Goal: Task Accomplishment & Management: Use online tool/utility

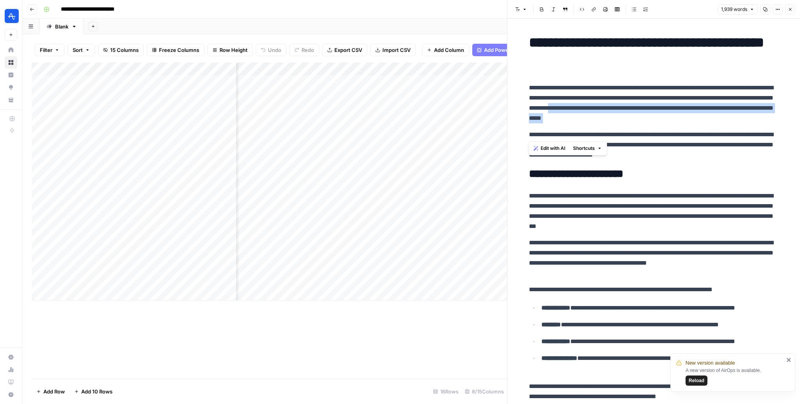
scroll to position [0, 126]
click at [689, 381] on span "Reload" at bounding box center [696, 380] width 16 height 7
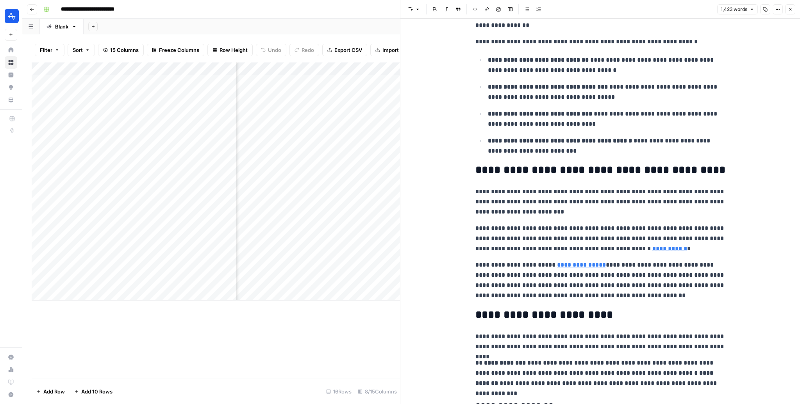
scroll to position [257, 0]
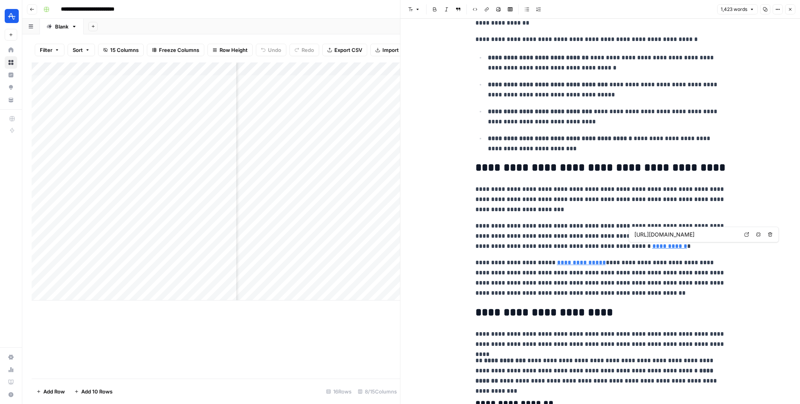
type input "https://amplitude.com/templates/trial-conversion-dashboard"
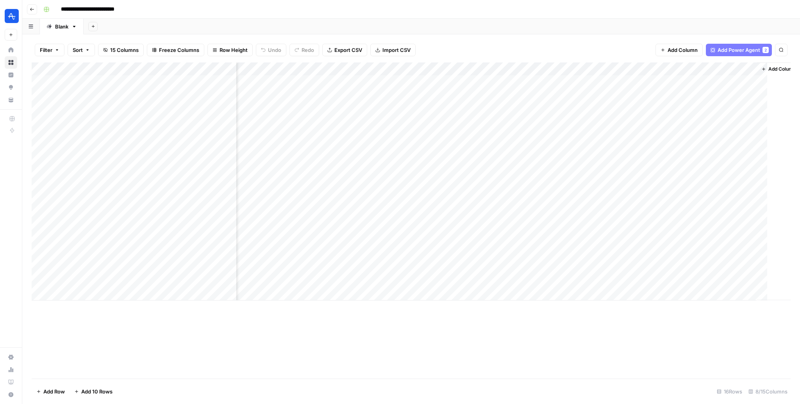
scroll to position [0, 64]
click at [607, 256] on div "Add Column" at bounding box center [411, 181] width 759 height 238
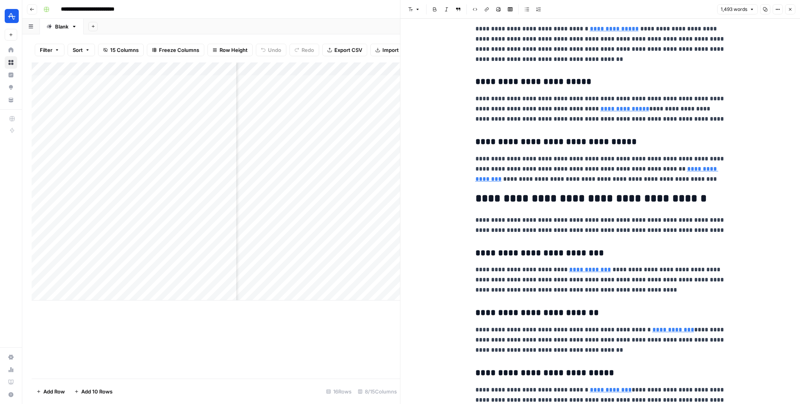
scroll to position [1098, 0]
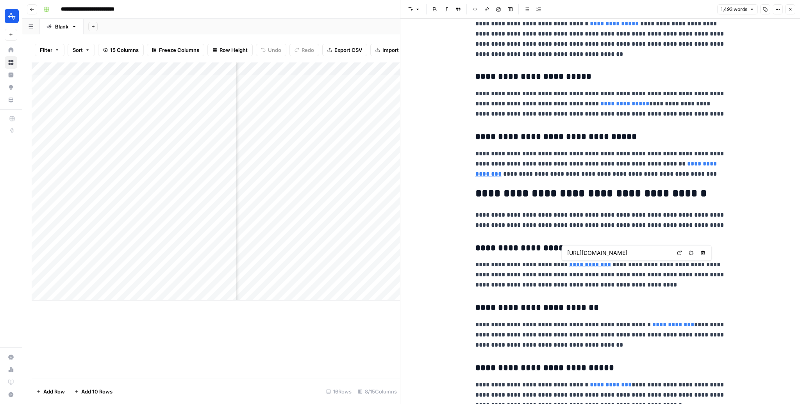
type input "https://amplitude.com/explore/product/product-led-onboarding"
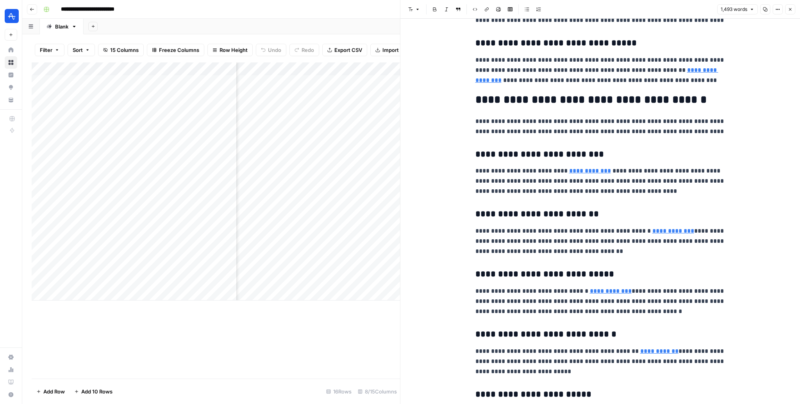
scroll to position [1207, 0]
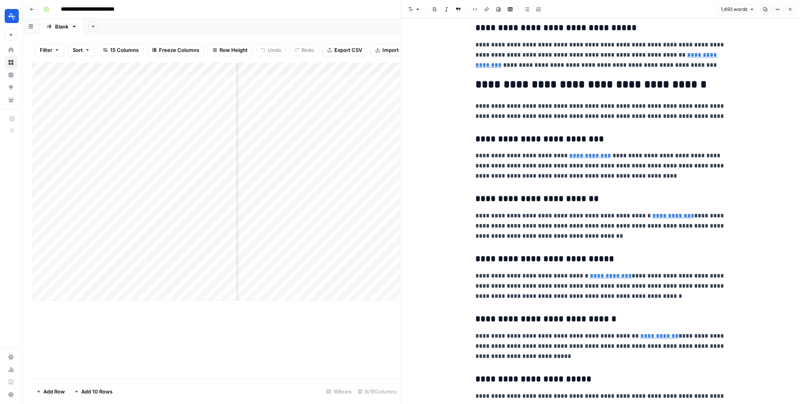
click at [792, 6] on button "Close" at bounding box center [790, 9] width 10 height 10
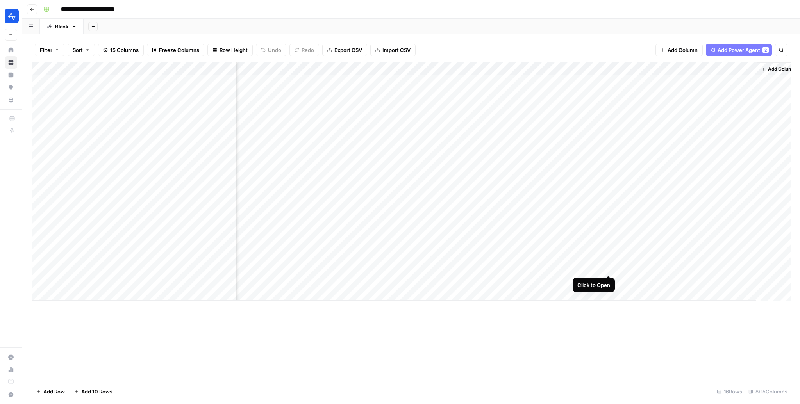
click at [610, 267] on div "Add Column" at bounding box center [411, 181] width 759 height 238
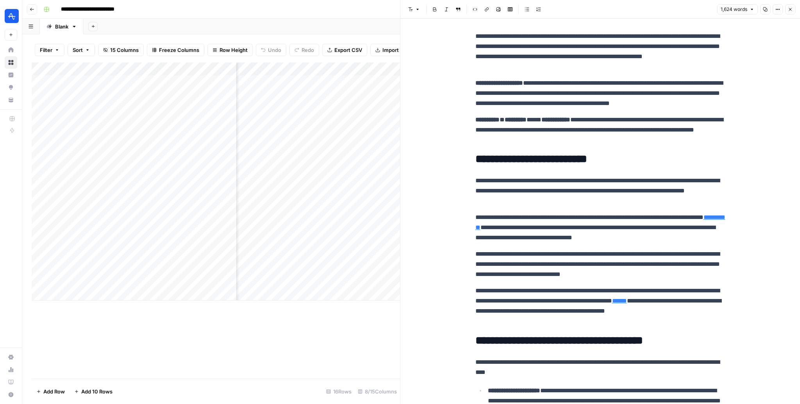
scroll to position [0, 220]
click at [373, 71] on div "Add Column" at bounding box center [216, 181] width 368 height 238
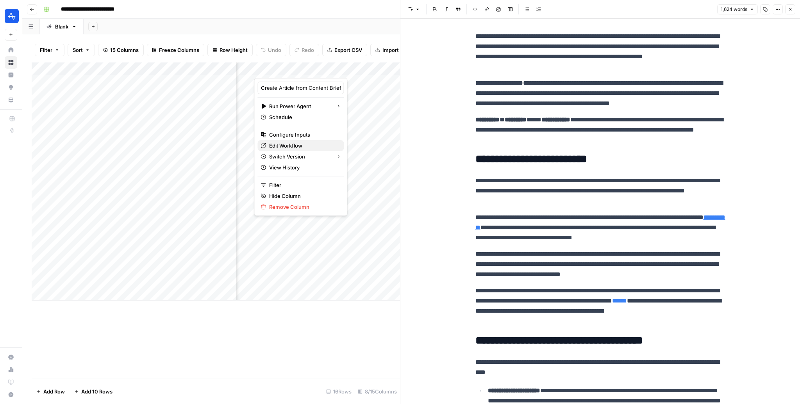
click at [298, 147] on span "Edit Workflow" at bounding box center [303, 146] width 68 height 8
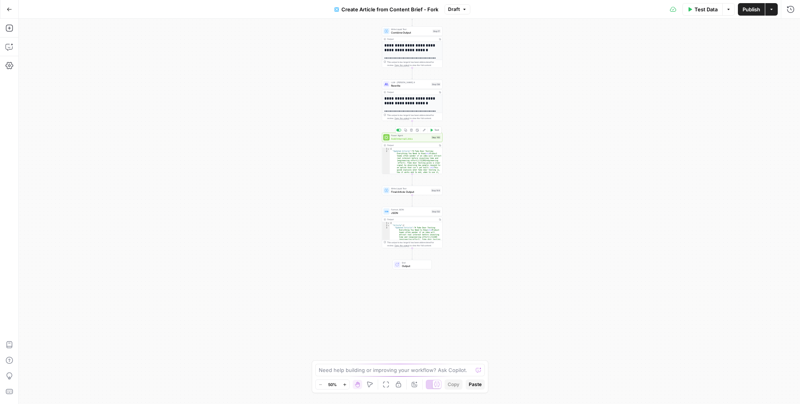
click at [410, 137] on span "Add Internal Links" at bounding box center [410, 139] width 38 height 4
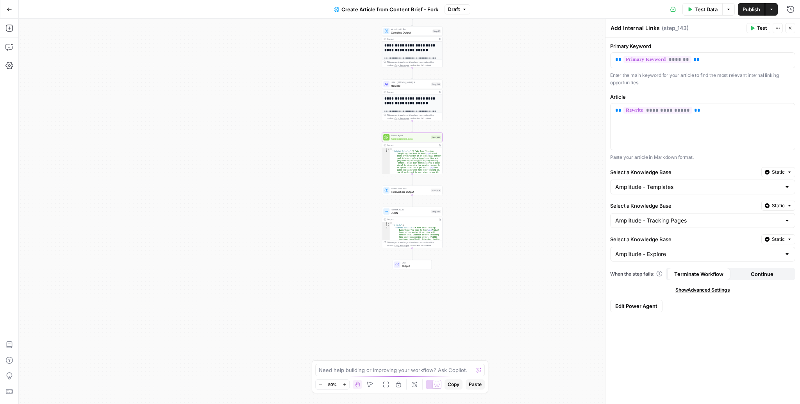
click at [641, 295] on div "**********" at bounding box center [702, 220] width 194 height 367
click at [641, 309] on button "Edit Power Agent" at bounding box center [636, 306] width 52 height 12
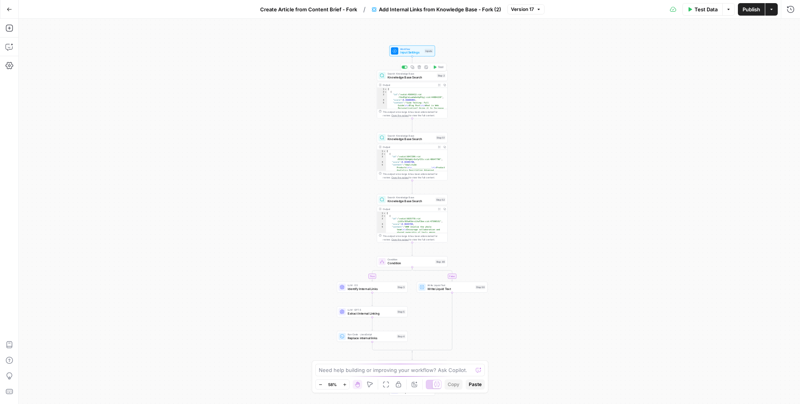
click at [408, 79] on span "Knowledge Base Search" at bounding box center [411, 77] width 48 height 5
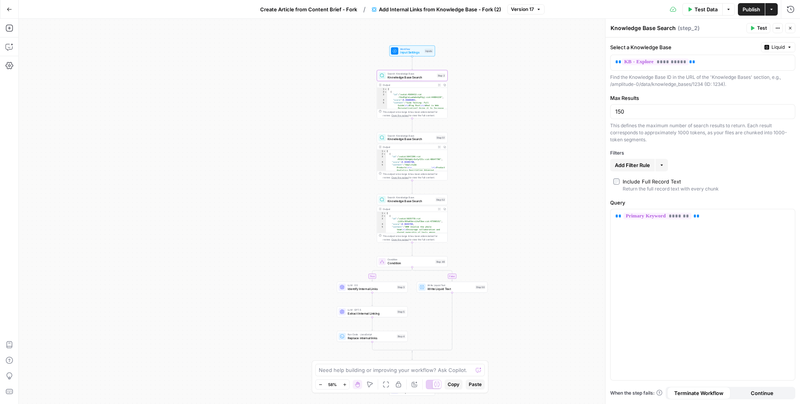
click at [624, 182] on div "Include Full Record Text" at bounding box center [651, 182] width 58 height 8
click at [636, 112] on input "150" at bounding box center [702, 112] width 175 height 8
type textarea "**********"
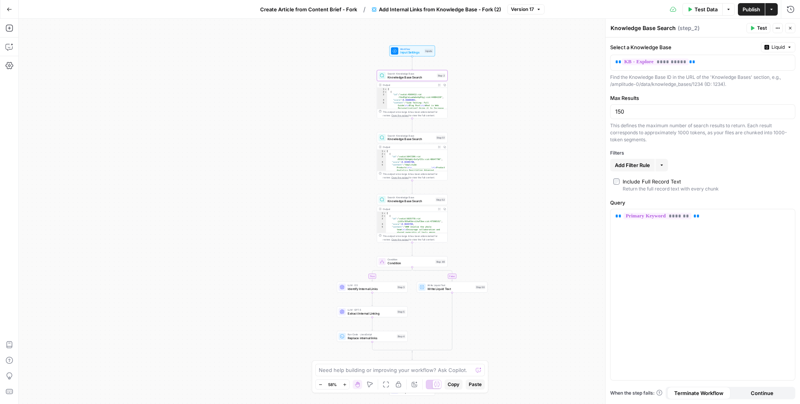
click at [407, 164] on div "[ { "id" : "vsdid:5047290:rid :EEGO17QA4gWjr6xfpf2Ic:cid:48647790" , "score" : …" at bounding box center [416, 366] width 61 height 432
click at [404, 136] on span "Search Knowledge Base" at bounding box center [410, 136] width 46 height 4
click at [403, 196] on span "Search Knowledge Base" at bounding box center [410, 198] width 46 height 4
click at [404, 136] on span "Search Knowledge Base" at bounding box center [410, 136] width 46 height 4
click at [407, 198] on span "Search Knowledge Base" at bounding box center [410, 198] width 46 height 4
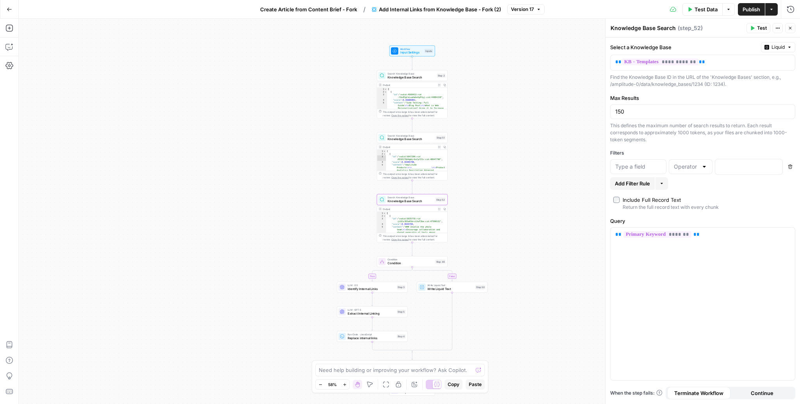
click at [338, 377] on div "Need help building or improving your workflow? Ask Copilot. Zoom Out 58% Zoom I…" at bounding box center [400, 376] width 177 height 33
click at [339, 376] on div "Need help building or improving your workflow? Ask Copilot. Zoom Out 58% Zoom I…" at bounding box center [400, 376] width 177 height 33
click at [339, 374] on textarea at bounding box center [396, 370] width 154 height 8
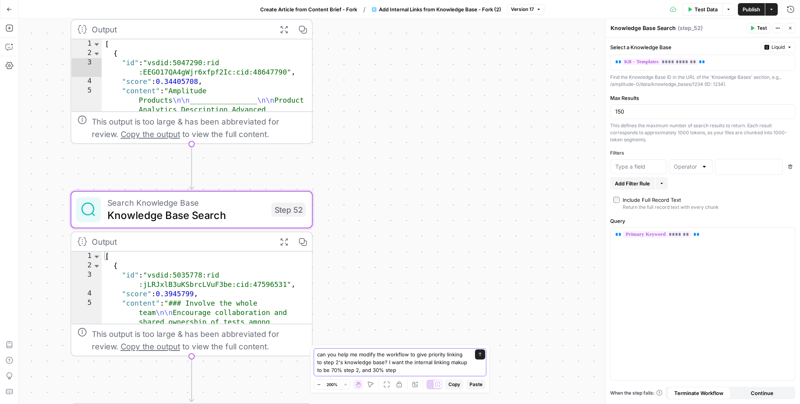
click at [411, 367] on textarea "can you help me modify the workflow to give priority linking to step 2's knowle…" at bounding box center [392, 362] width 150 height 23
type textarea "can you help me modify the workflow to give priority linking to step 2's knowle…"
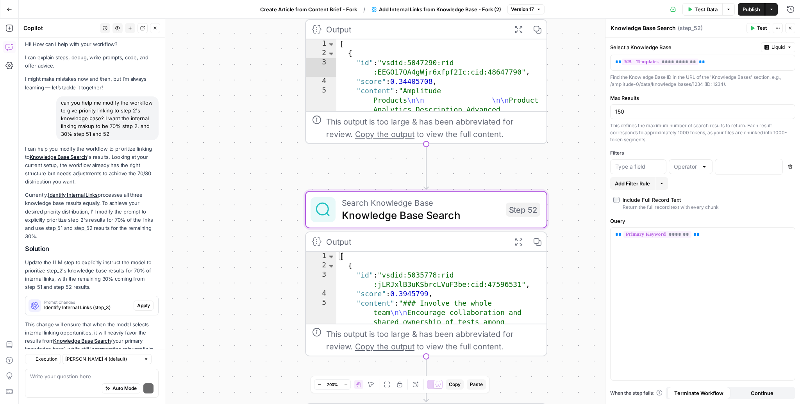
scroll to position [26, 0]
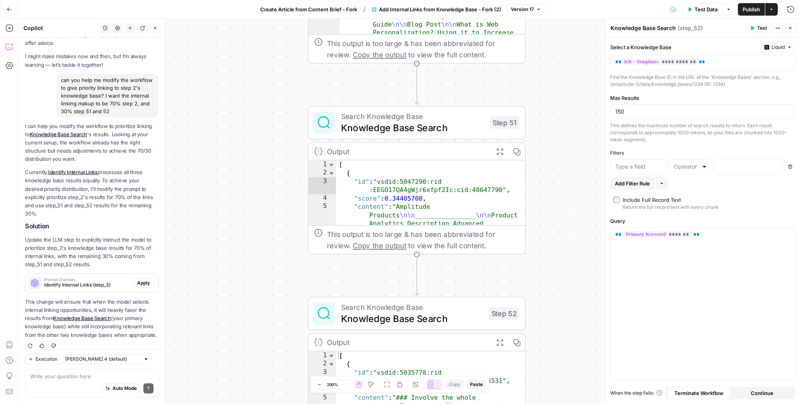
click at [96, 280] on div "Prompt Changes Identify Internal Links (step_3)" at bounding box center [79, 283] width 108 height 19
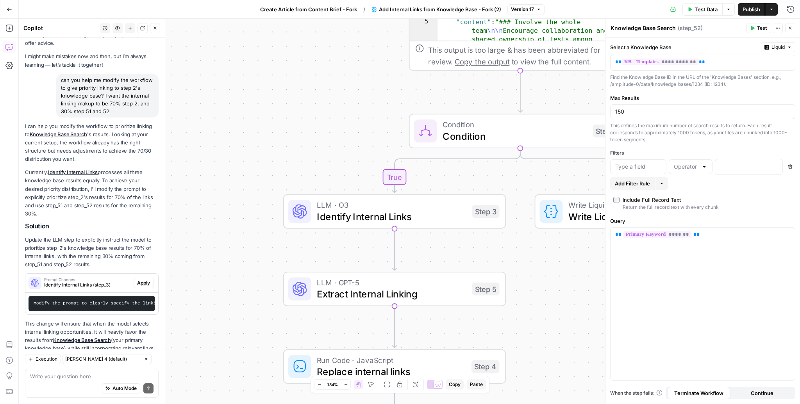
scroll to position [48, 0]
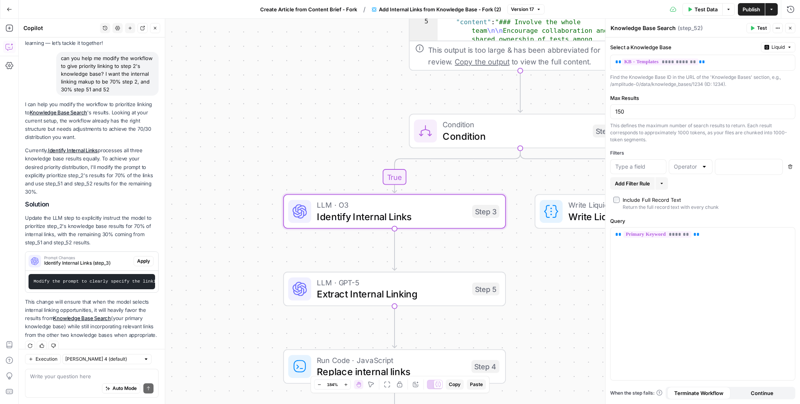
click at [102, 276] on pre "Modify the prompt to clearly specify the linking priority distribution. Update …" at bounding box center [92, 281] width 127 height 15
click at [102, 258] on div "Prompt Changes Identify Internal Links (step_3)" at bounding box center [79, 261] width 108 height 19
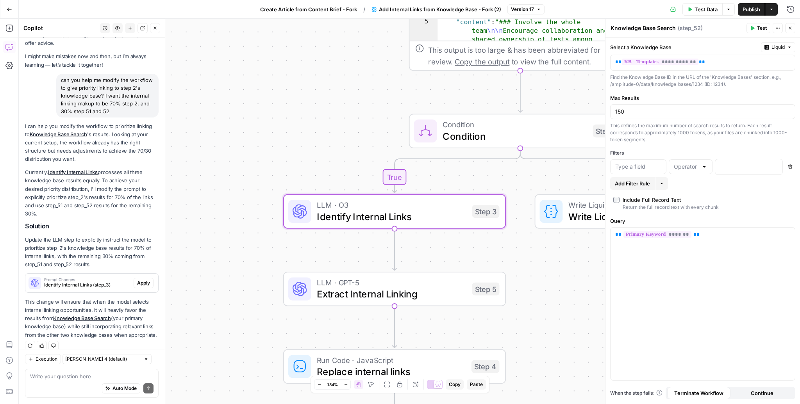
click at [143, 280] on span "Apply" at bounding box center [143, 283] width 13 height 7
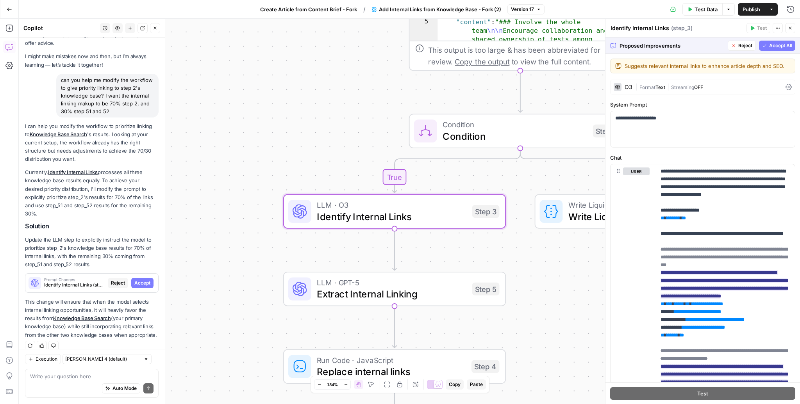
click at [142, 280] on span "Accept" at bounding box center [142, 283] width 16 height 7
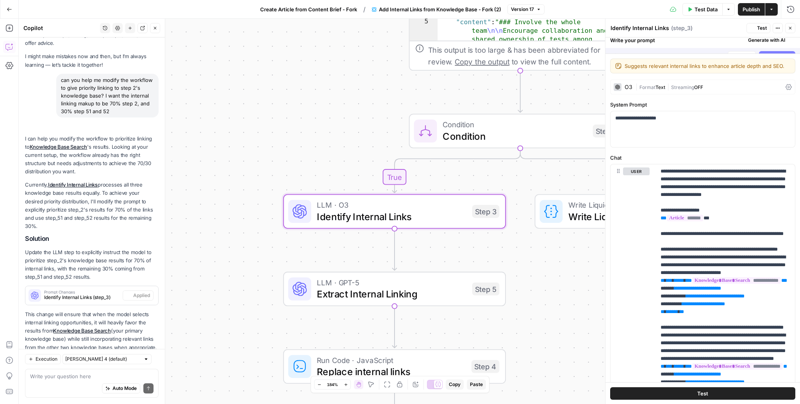
scroll to position [39, 0]
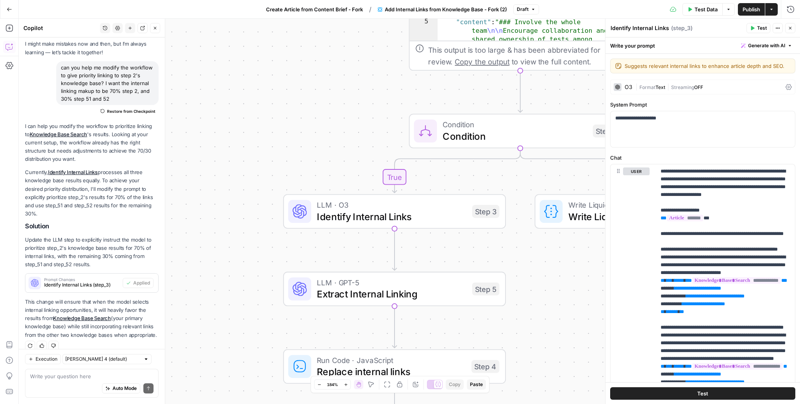
click at [745, 7] on span "Publish" at bounding box center [751, 9] width 18 height 8
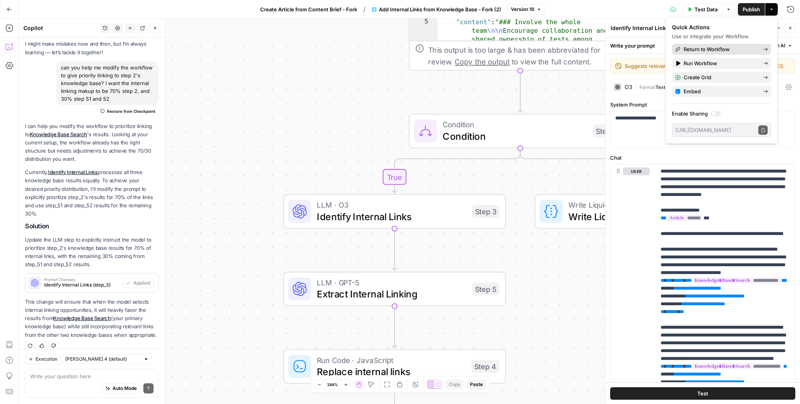
click at [741, 48] on span "Return to Workflow" at bounding box center [719, 49] width 73 height 8
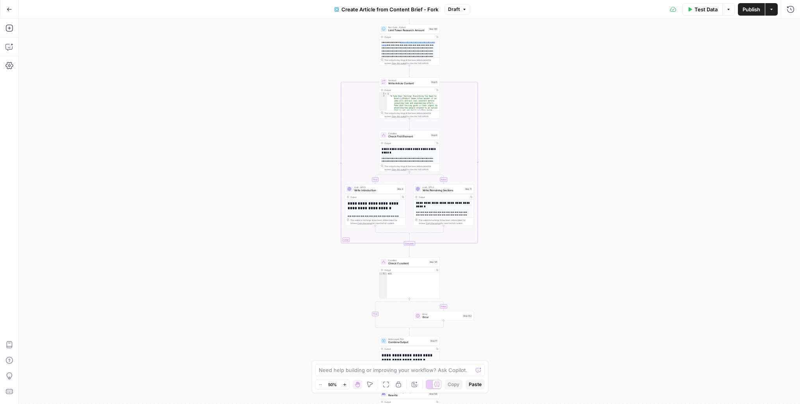
click at [745, 8] on span "Publish" at bounding box center [751, 9] width 18 height 8
click at [748, 5] on button "Publish" at bounding box center [751, 9] width 27 height 12
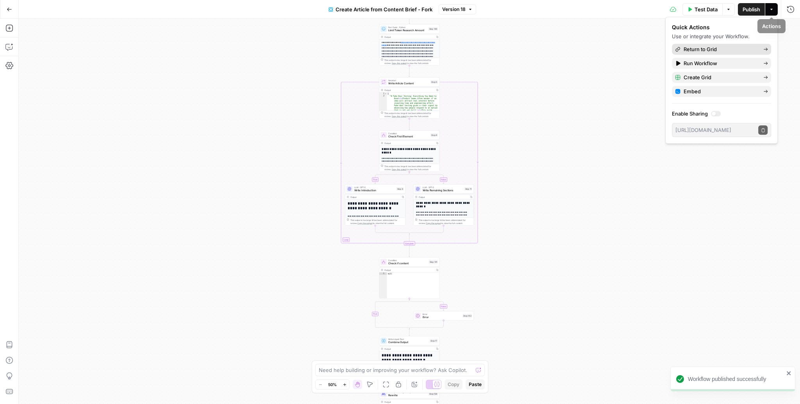
click at [737, 47] on span "Return to Grid" at bounding box center [719, 49] width 73 height 8
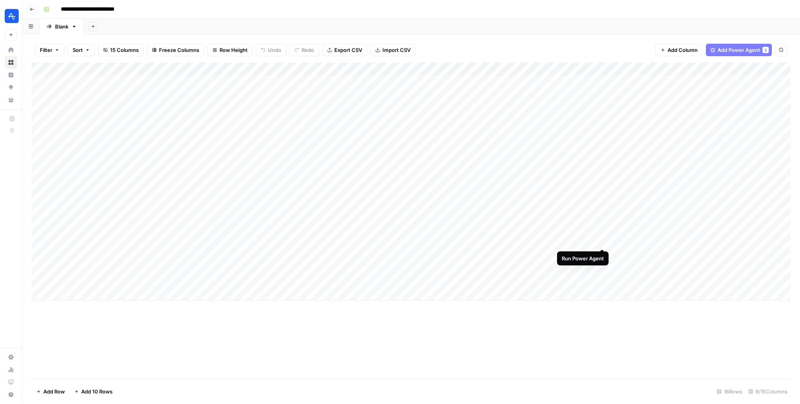
click at [602, 240] on div "Add Column" at bounding box center [411, 181] width 759 height 238
click at [602, 254] on div "Add Column" at bounding box center [411, 181] width 759 height 238
click at [601, 267] on div "Add Column" at bounding box center [411, 181] width 759 height 238
click at [672, 239] on div "Add Column" at bounding box center [411, 181] width 759 height 238
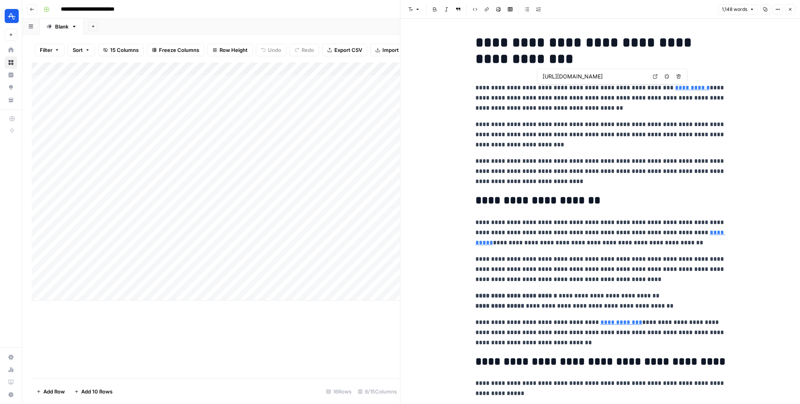
type input "[URL][DOMAIN_NAME]"
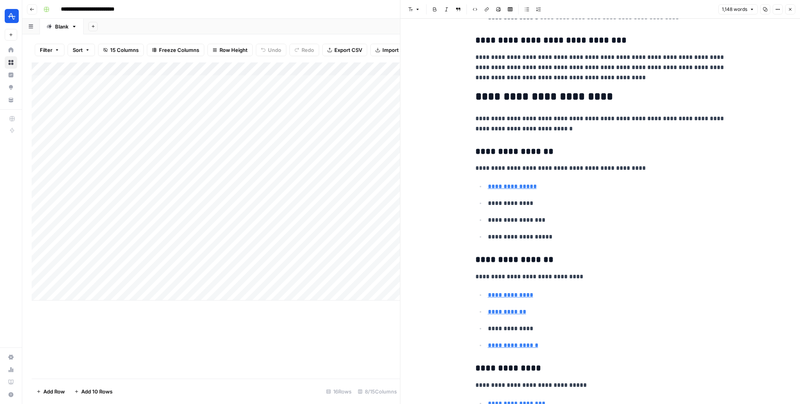
scroll to position [833, 0]
type input "[URL][DOMAIN_NAME]"
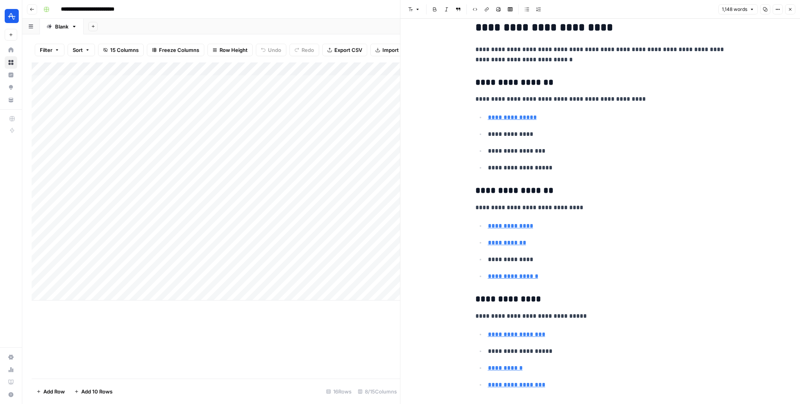
scroll to position [557, 0]
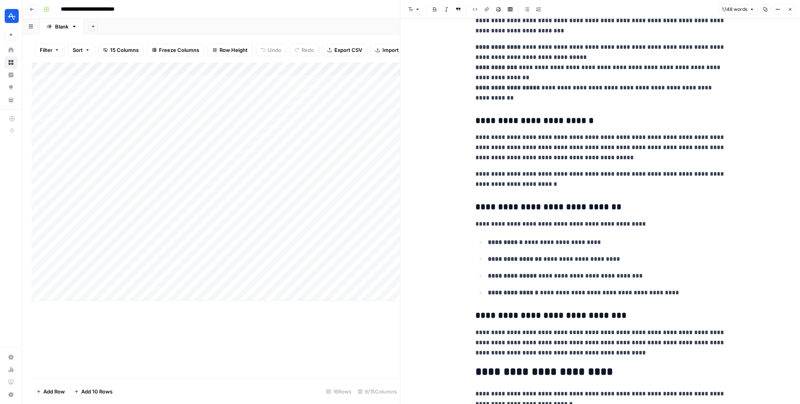
click at [793, 8] on button "Close" at bounding box center [790, 9] width 10 height 10
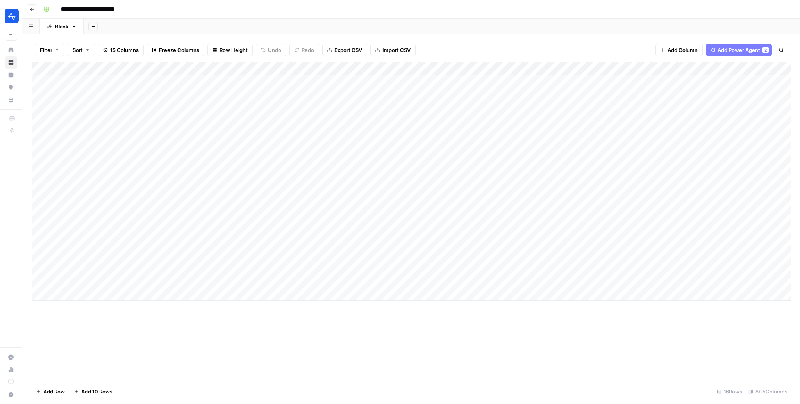
click at [550, 369] on div "Add Column" at bounding box center [411, 220] width 759 height 316
